Goal: Browse casually: Explore the website without a specific task or goal

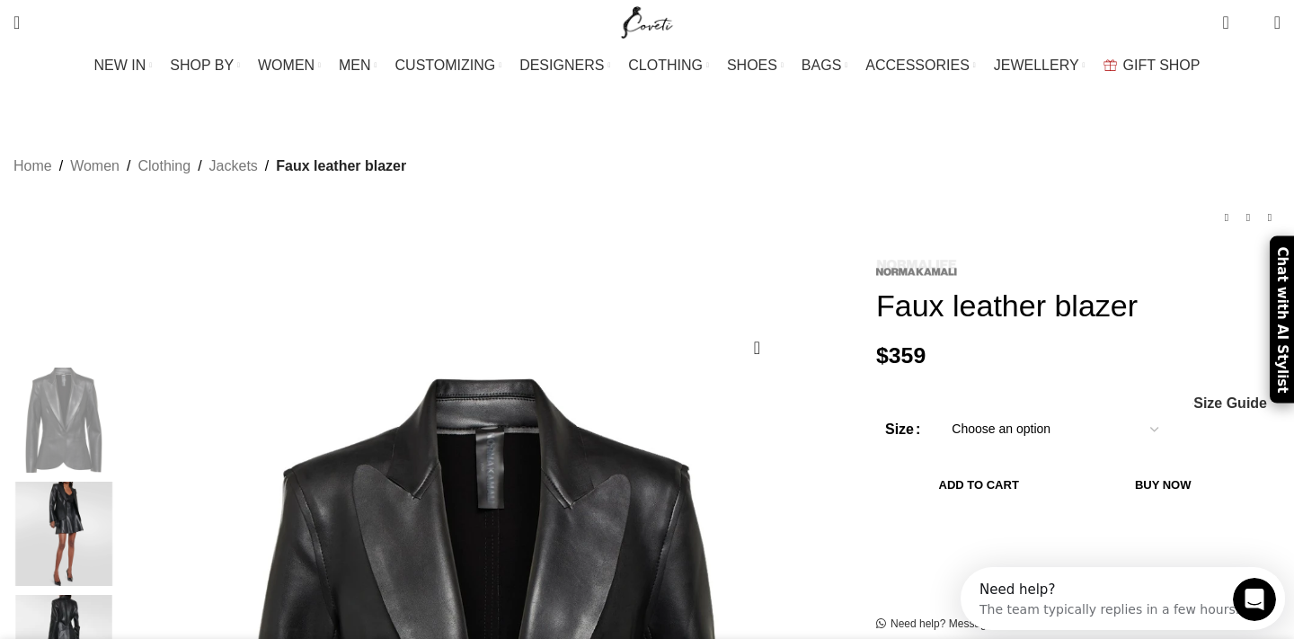
click at [904, 260] on img at bounding box center [916, 268] width 81 height 17
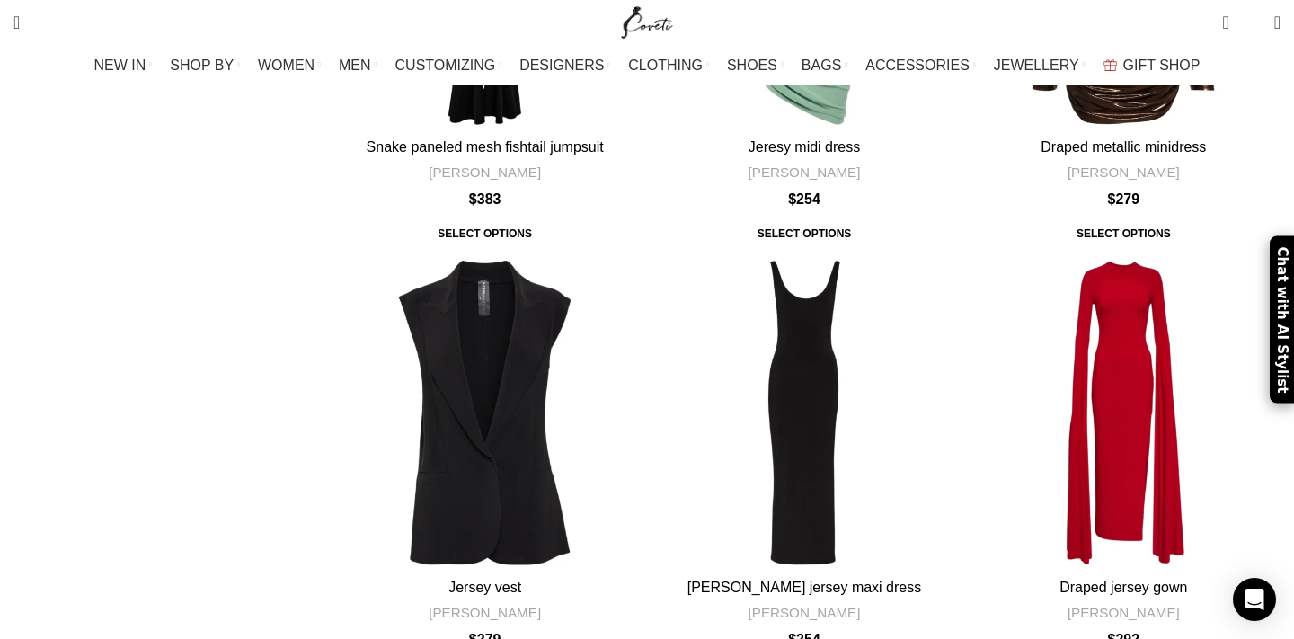
scroll to position [6091, 0]
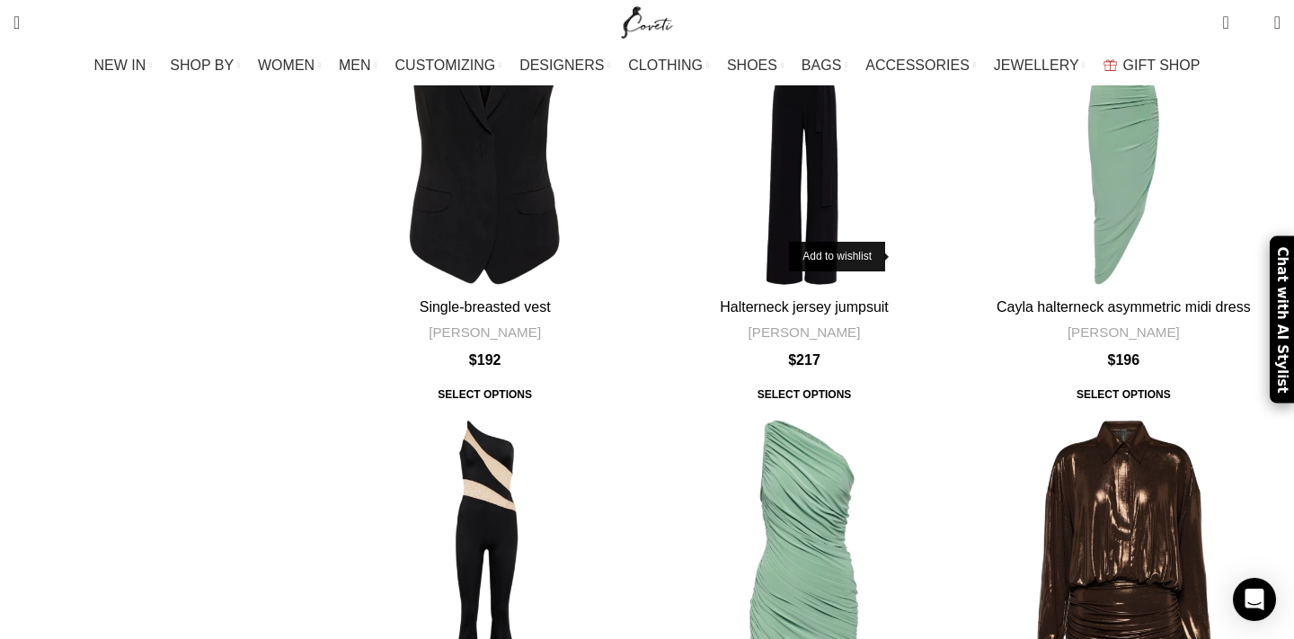
scroll to position [5505, 0]
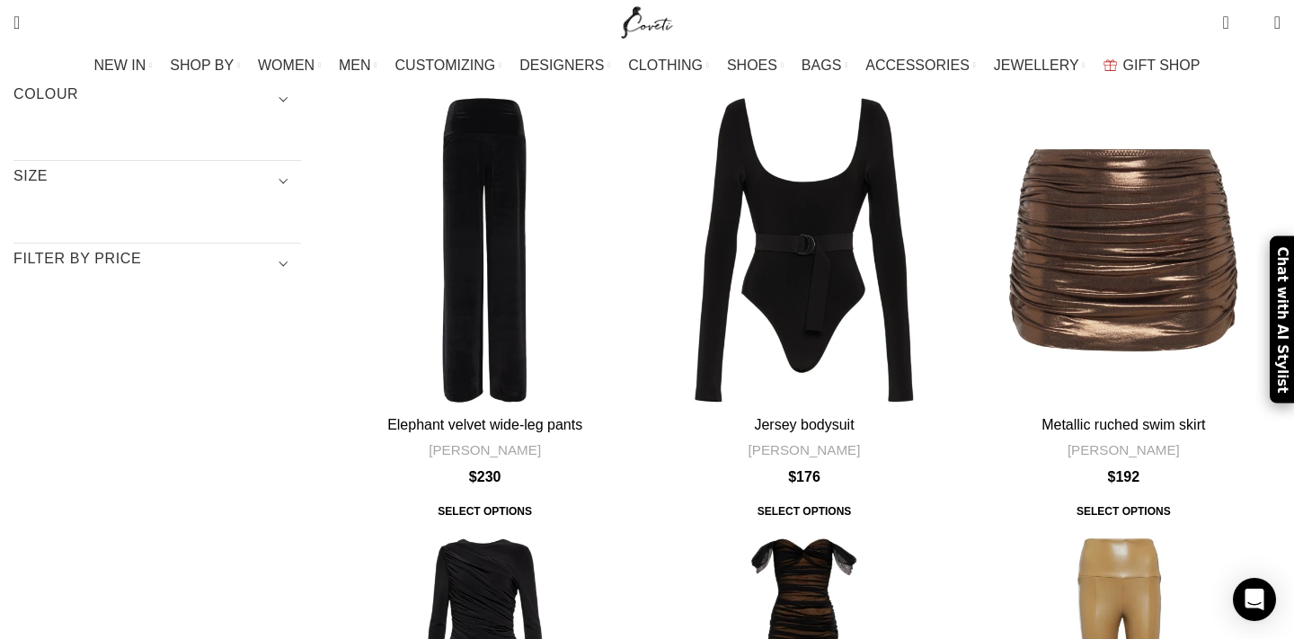
scroll to position [292, 0]
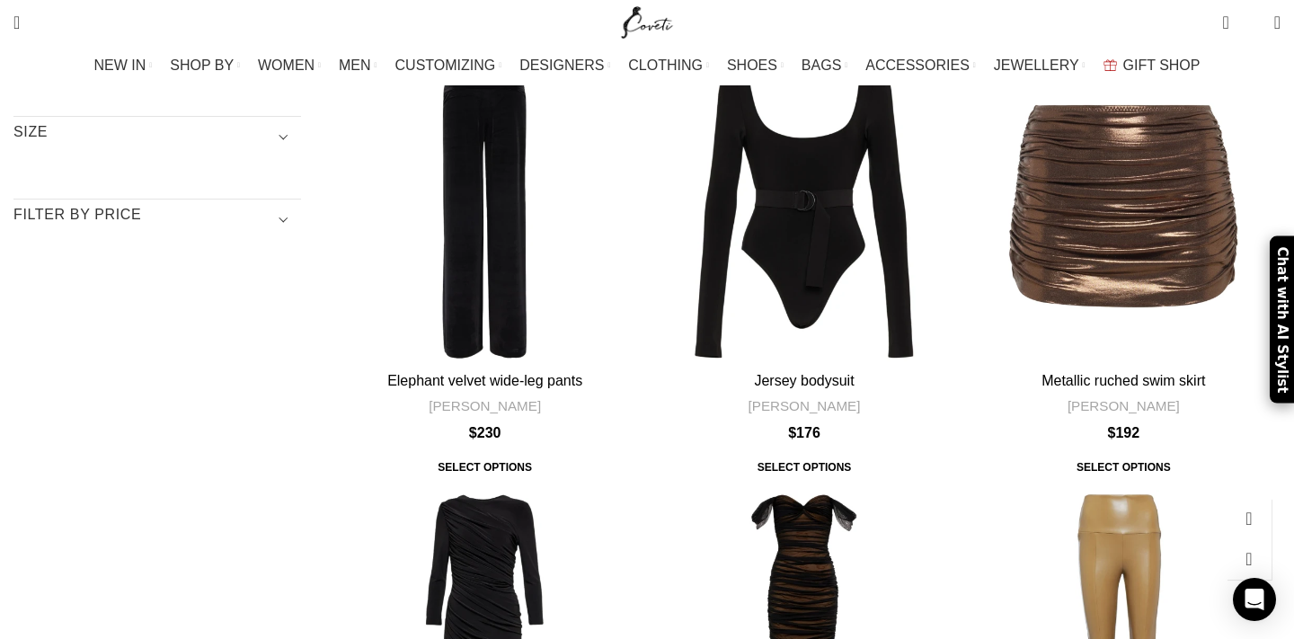
click at [1071, 490] on div "Spat faux leather leggings" at bounding box center [1097, 647] width 52 height 314
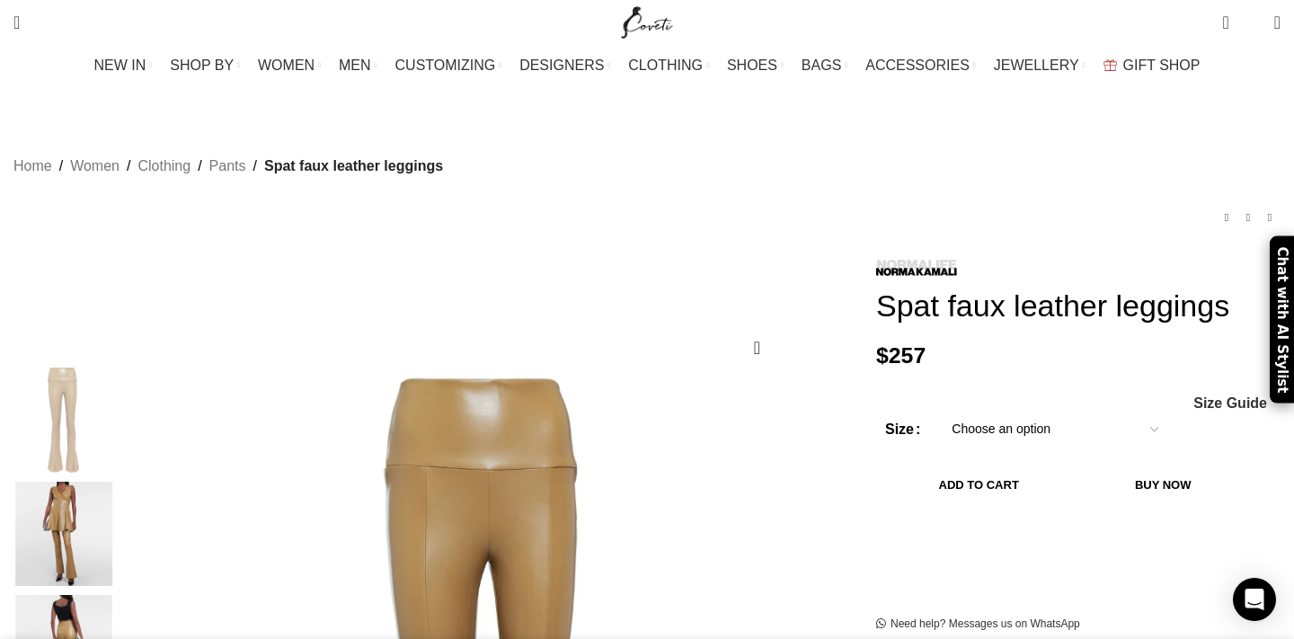
click at [119, 508] on img "2 / 6" at bounding box center [64, 534] width 110 height 105
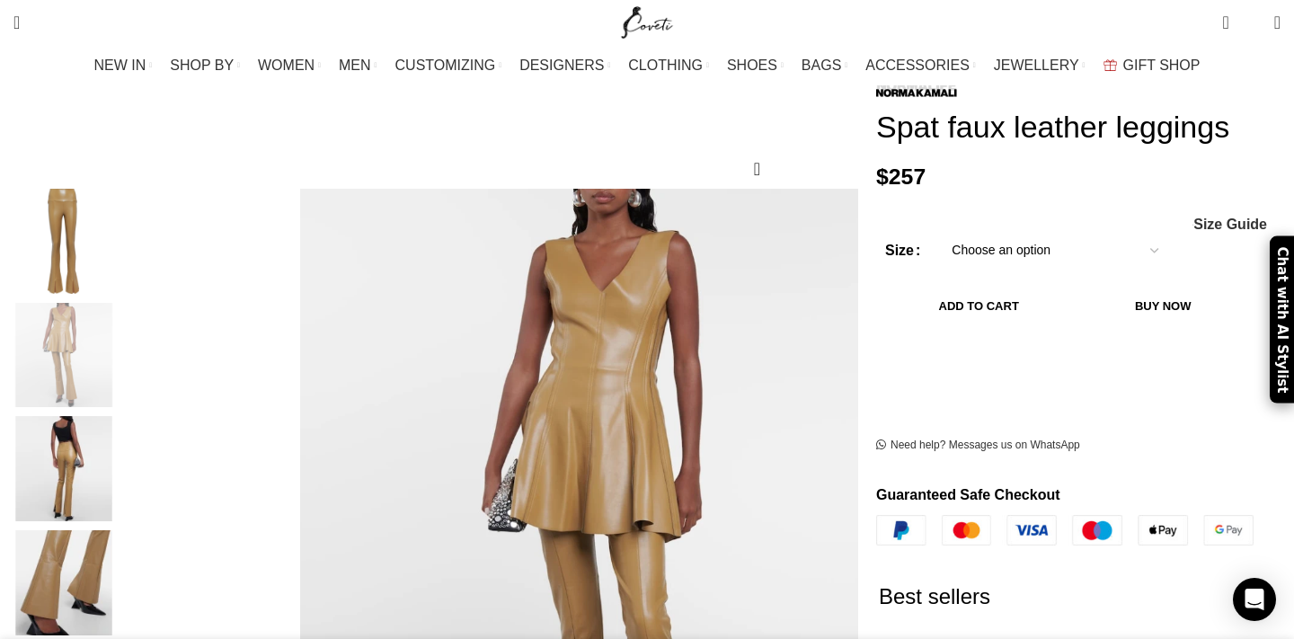
scroll to position [190, 0]
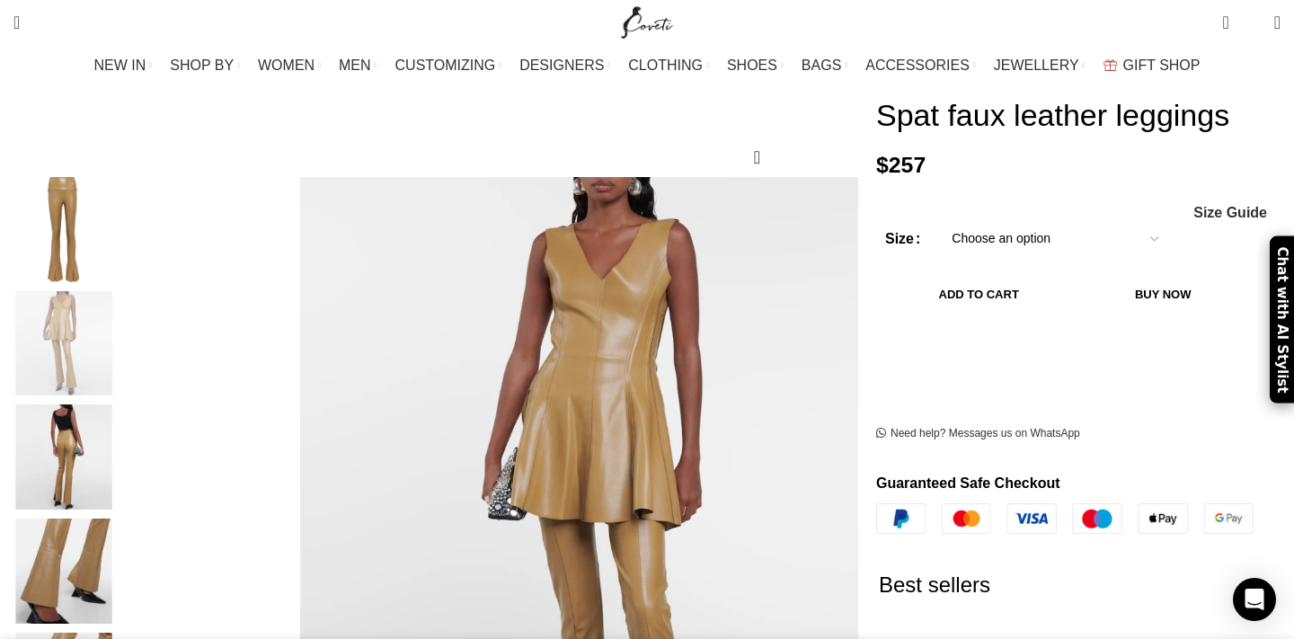
click at [119, 520] on img "4 / 6" at bounding box center [64, 570] width 110 height 105
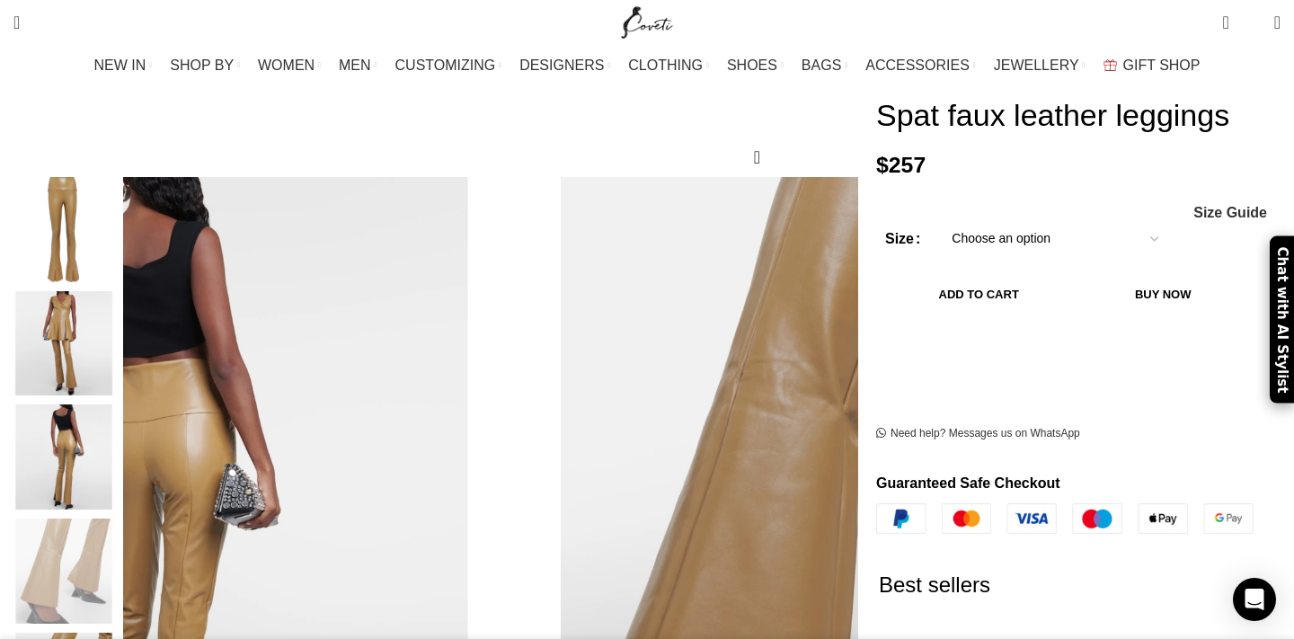
scroll to position [0, 189]
click at [119, 418] on img "3 / 6" at bounding box center [64, 456] width 110 height 105
